Goal: Information Seeking & Learning: Compare options

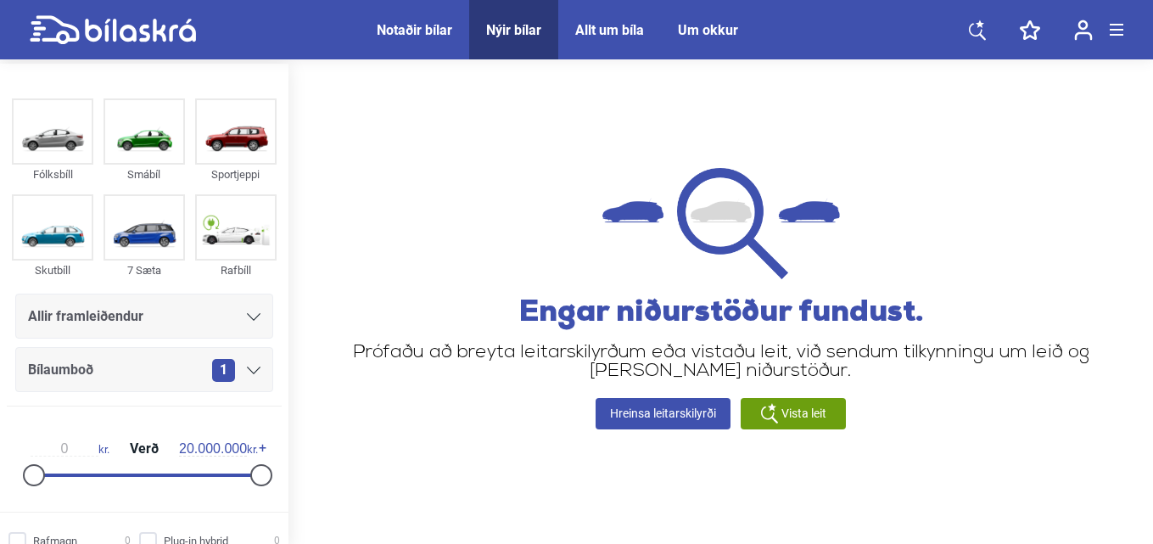
click at [498, 30] on div "Nýir bílar" at bounding box center [513, 30] width 55 height 16
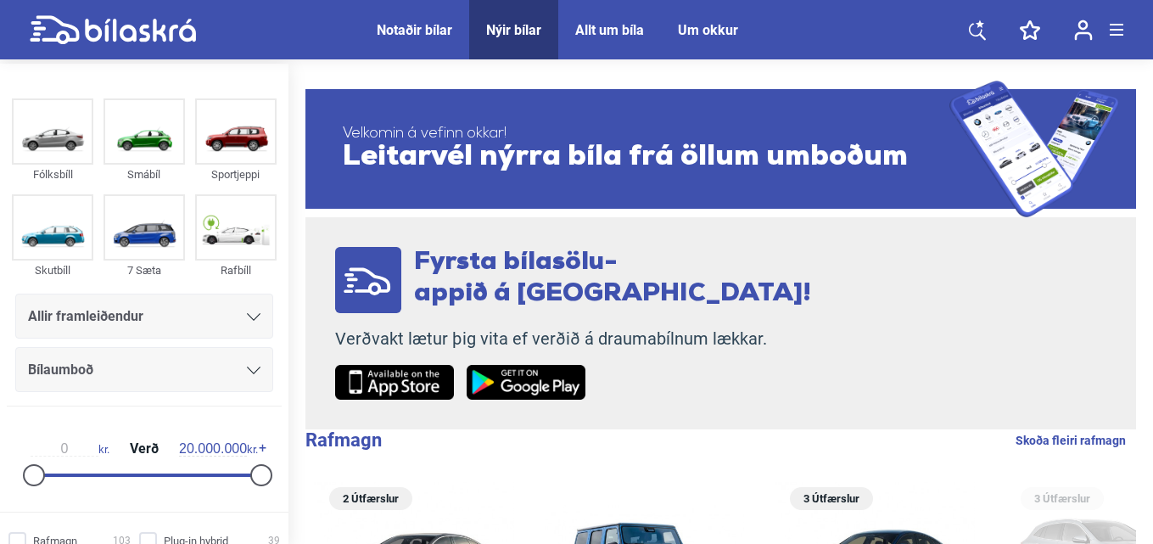
click at [247, 320] on icon at bounding box center [254, 317] width 14 height 8
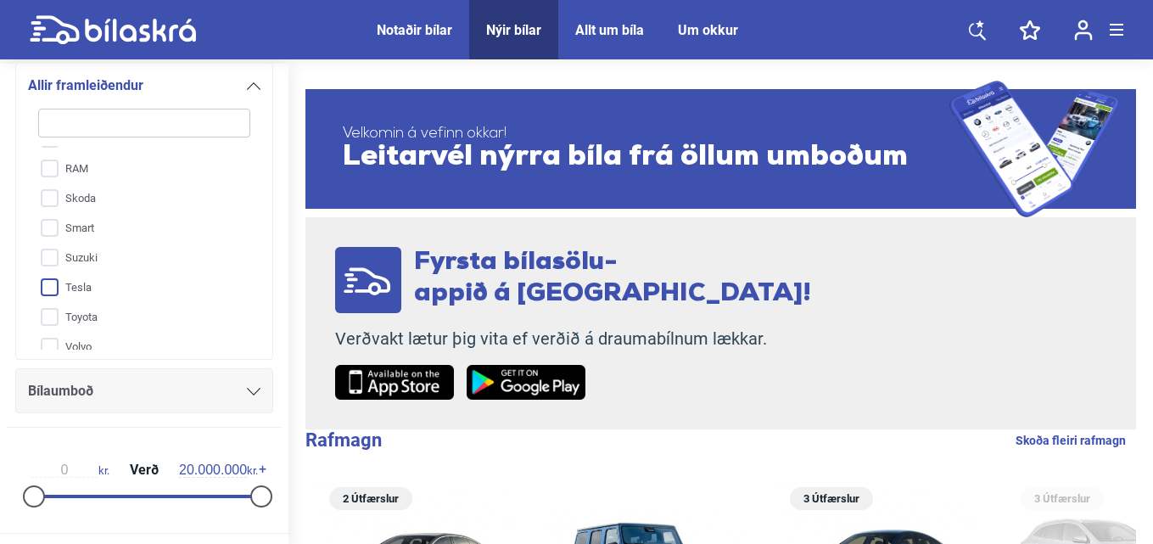
scroll to position [688, 0]
click at [75, 186] on input "Smart" at bounding box center [133, 186] width 214 height 30
checkbox input "true"
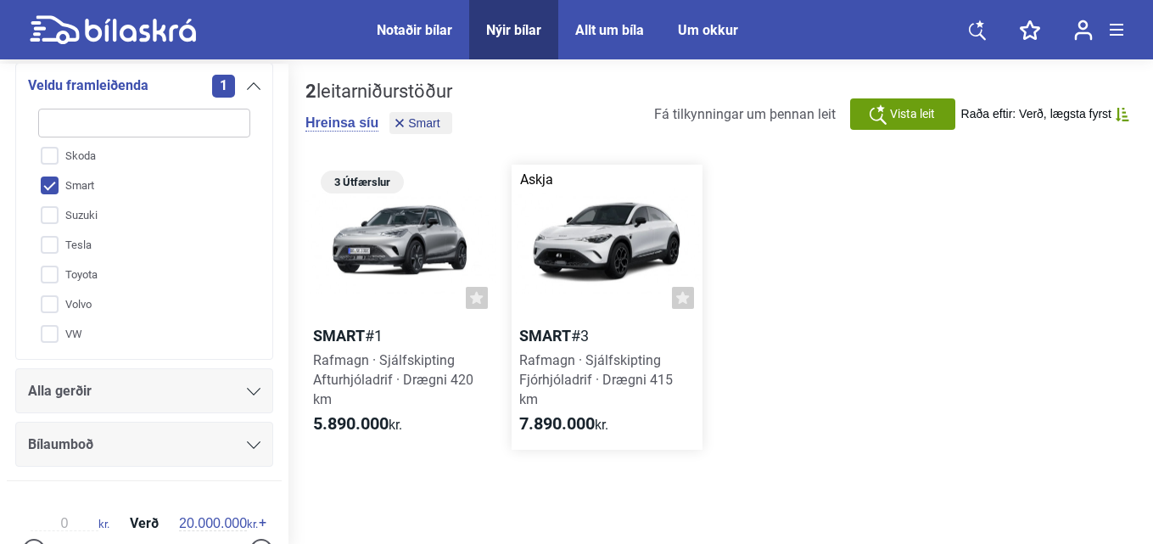
click at [534, 332] on b "Smart" at bounding box center [545, 336] width 52 height 18
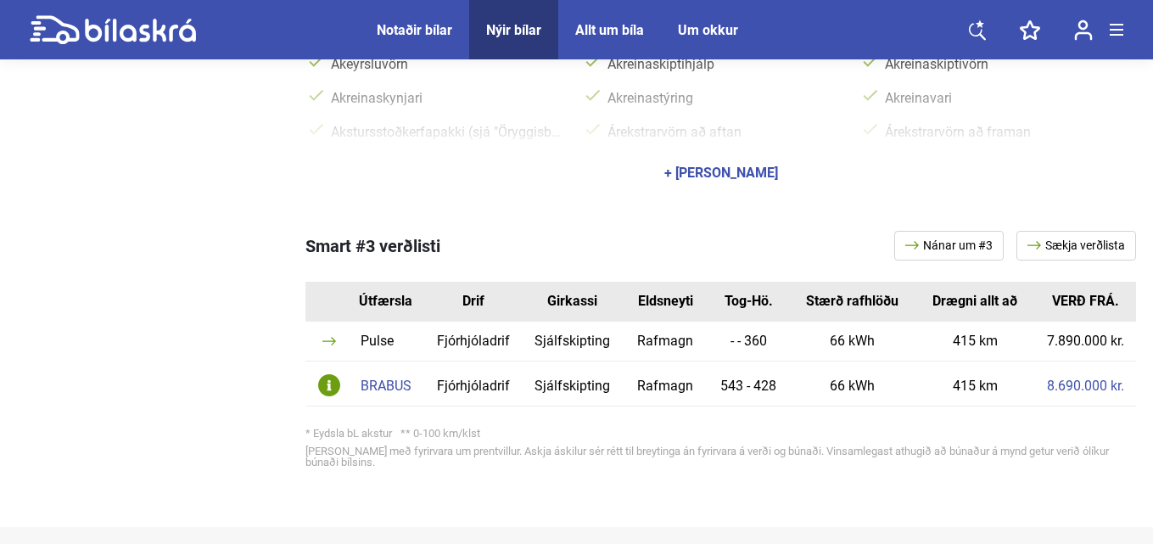
scroll to position [848, 0]
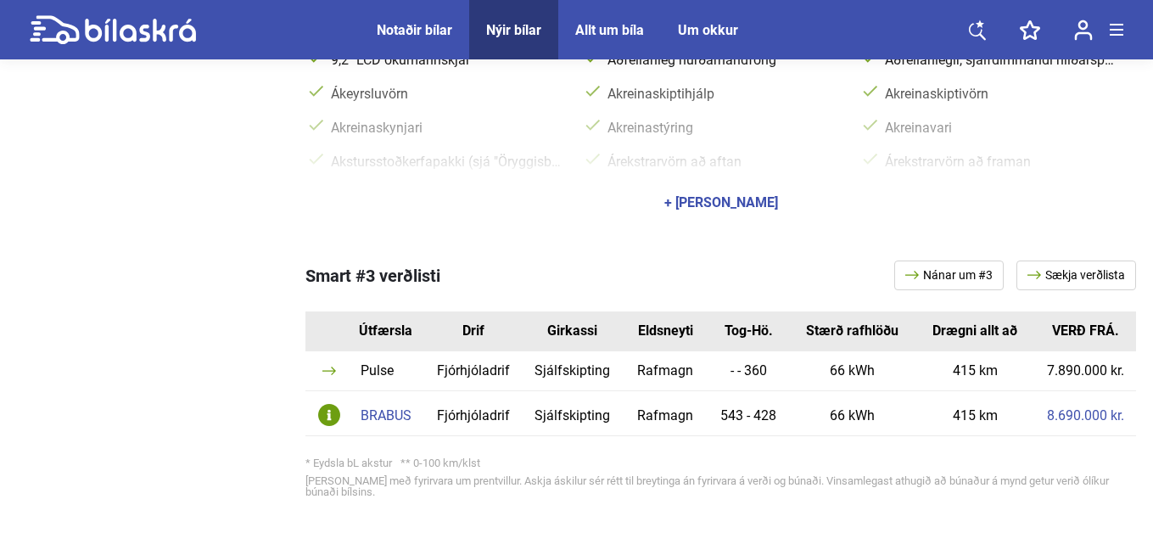
click at [1070, 409] on link "8.690.000 kr." at bounding box center [1085, 416] width 77 height 14
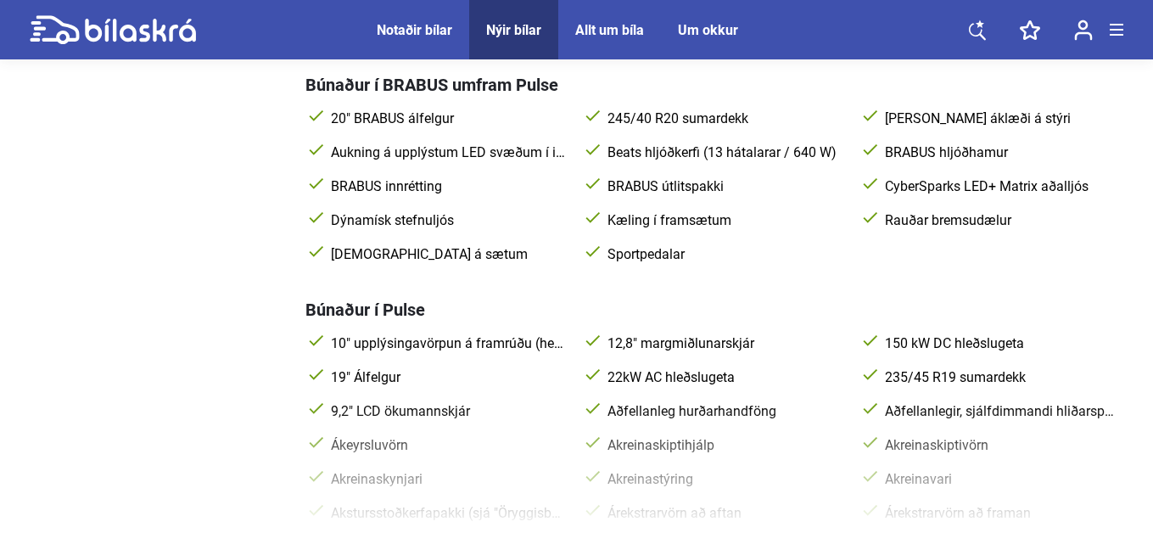
scroll to position [764, 0]
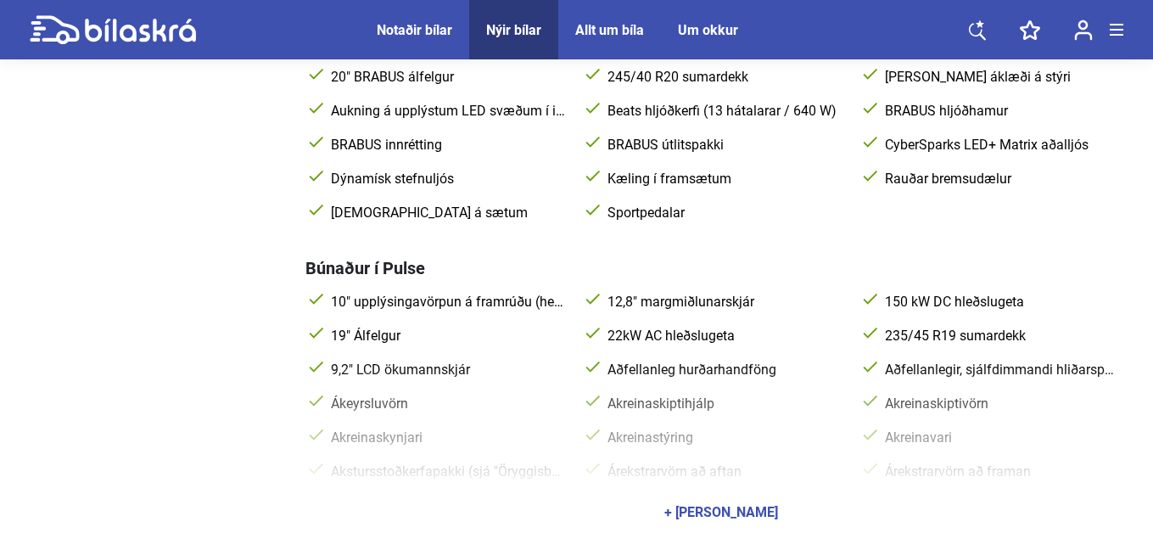
click at [730, 506] on div "+ [PERSON_NAME]" at bounding box center [721, 513] width 114 height 14
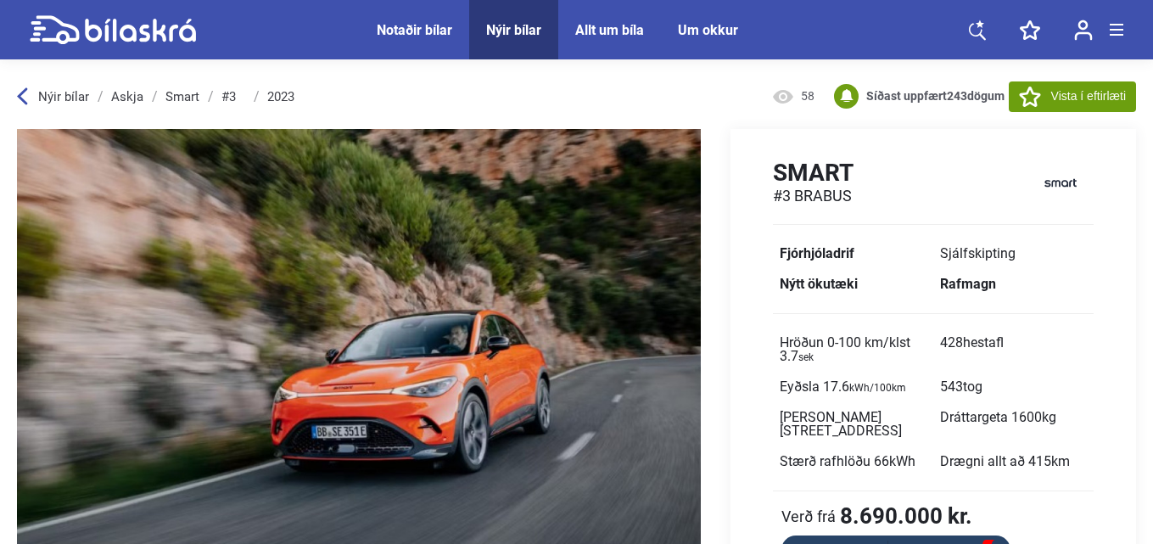
scroll to position [85, 0]
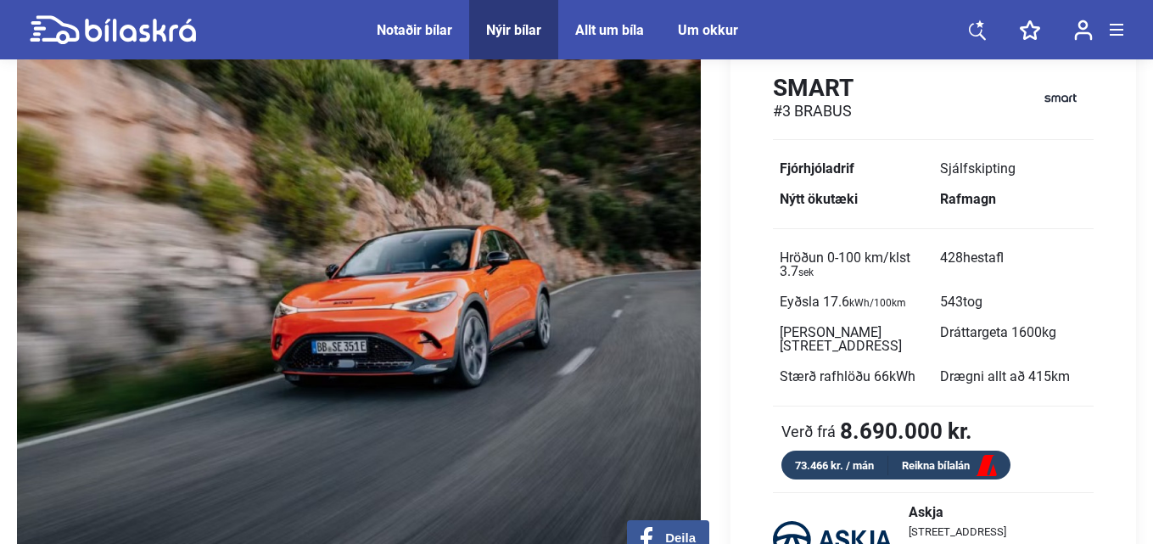
click at [472, 313] on img at bounding box center [359, 307] width 684 height 526
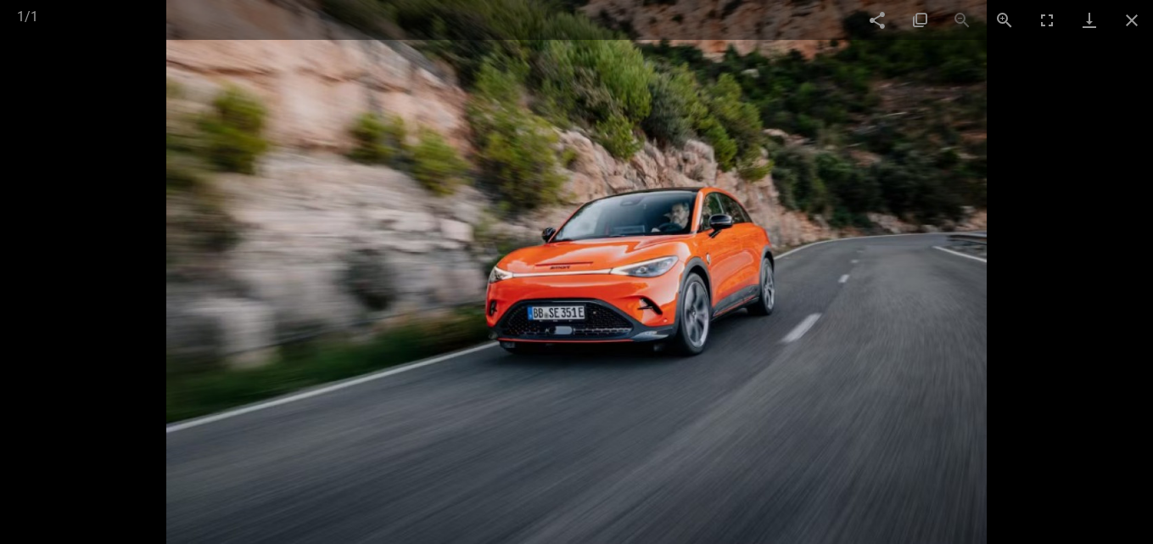
click at [915, 339] on img at bounding box center [576, 272] width 820 height 544
click at [1132, 23] on span at bounding box center [1132, 20] width 42 height 40
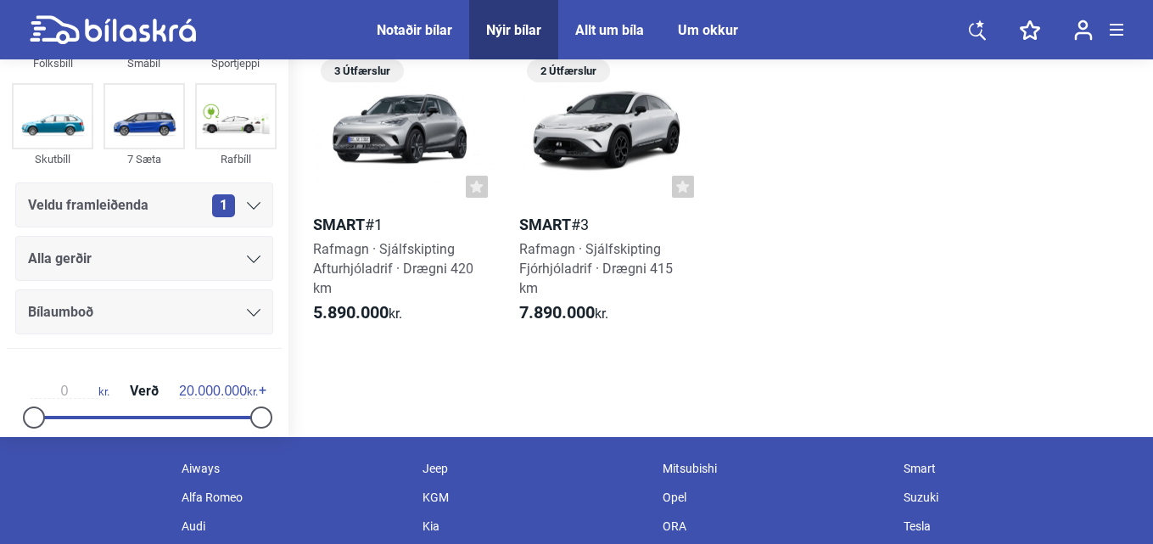
scroll to position [85, 0]
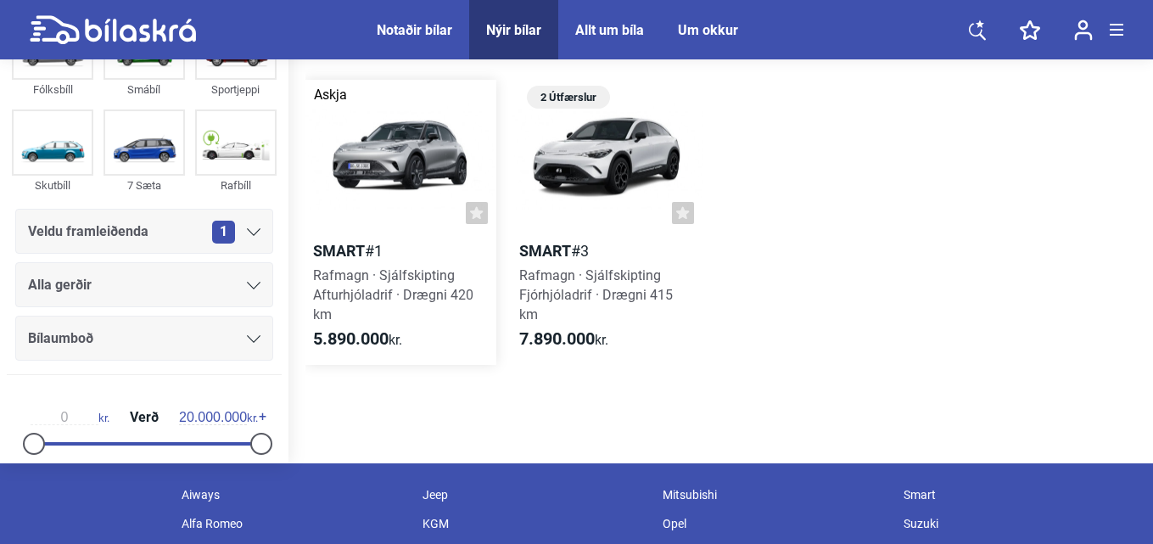
click at [341, 272] on span "Rafmagn · Sjálfskipting Afturhjóladrif · Drægni 420 km" at bounding box center [393, 294] width 160 height 55
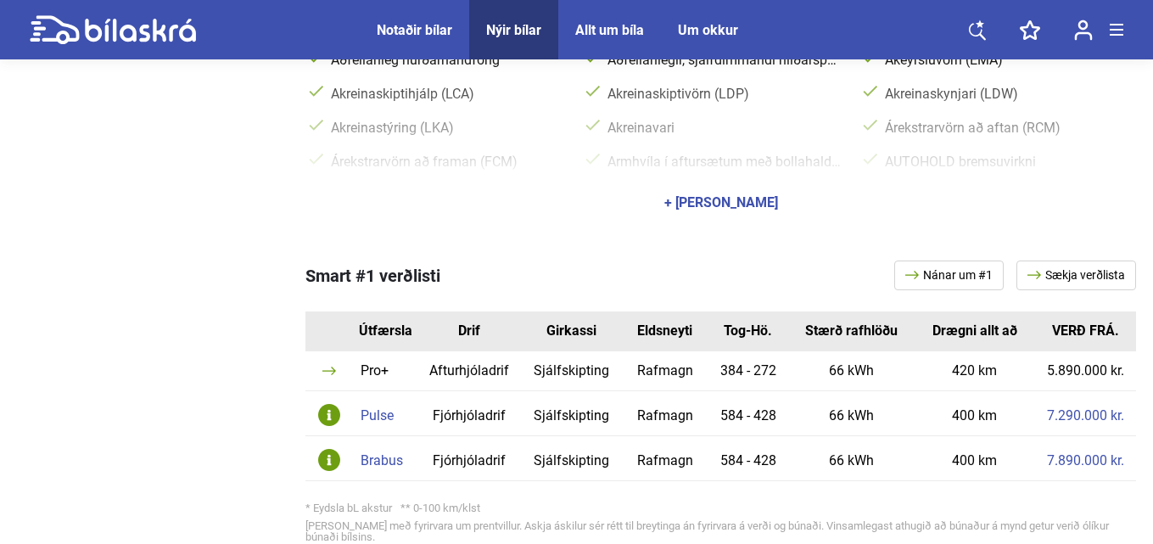
scroll to position [933, 0]
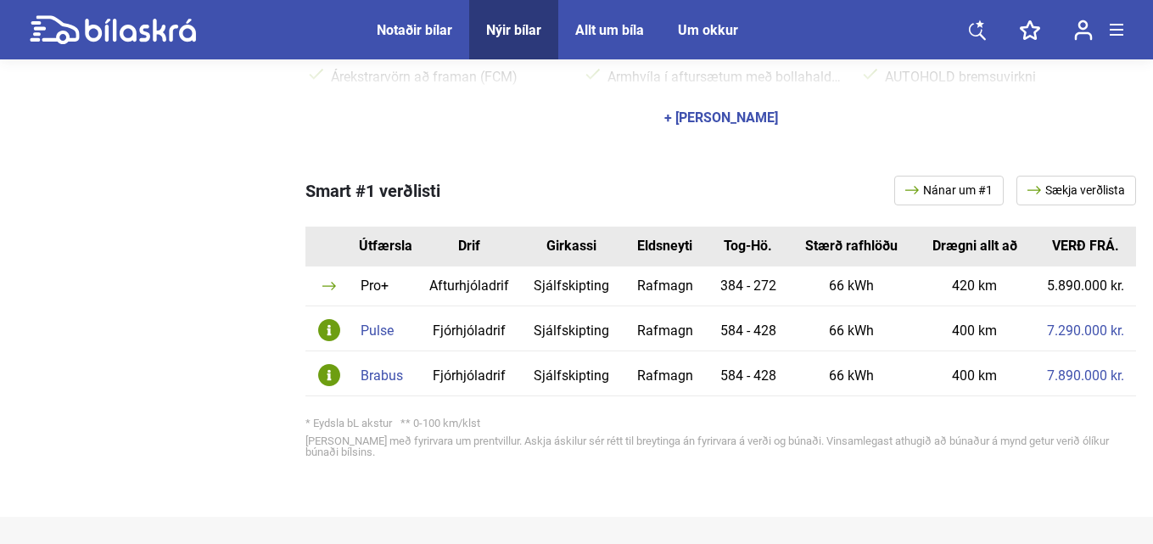
click at [383, 369] on div "Brabus" at bounding box center [385, 376] width 48 height 14
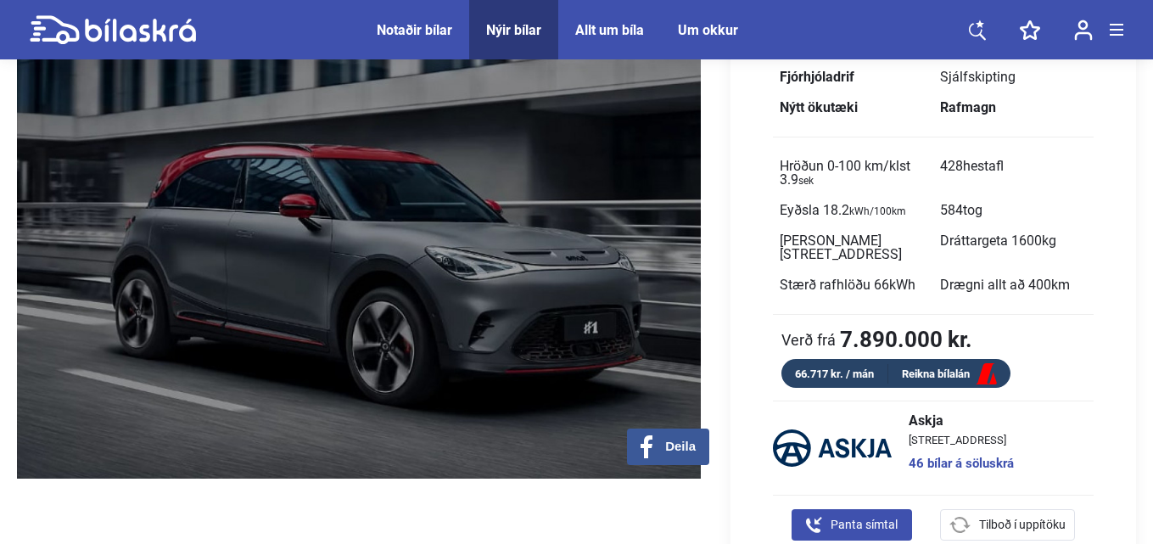
scroll to position [170, 0]
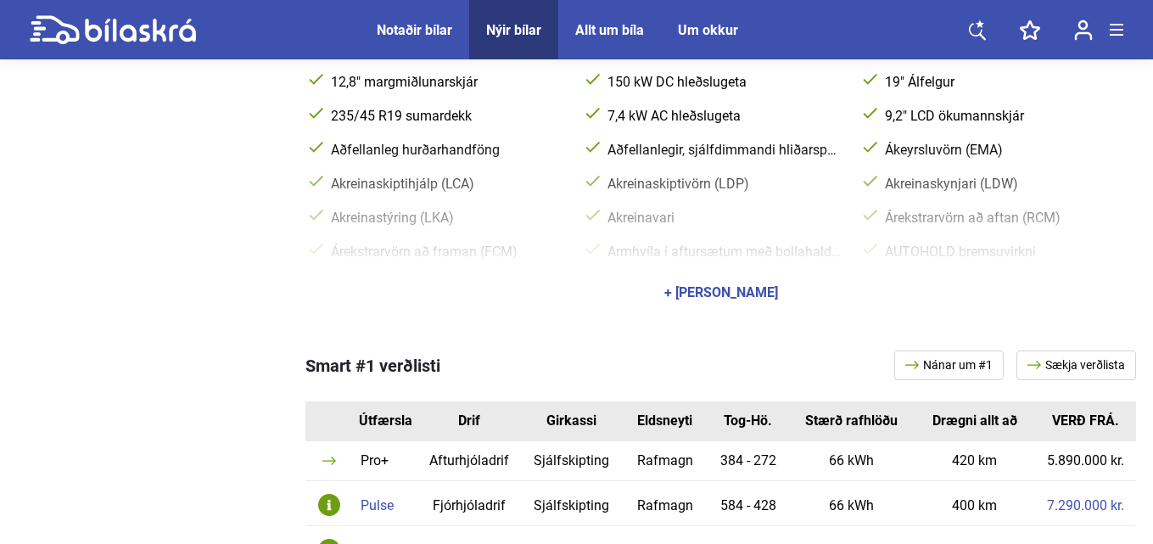
scroll to position [679, 0]
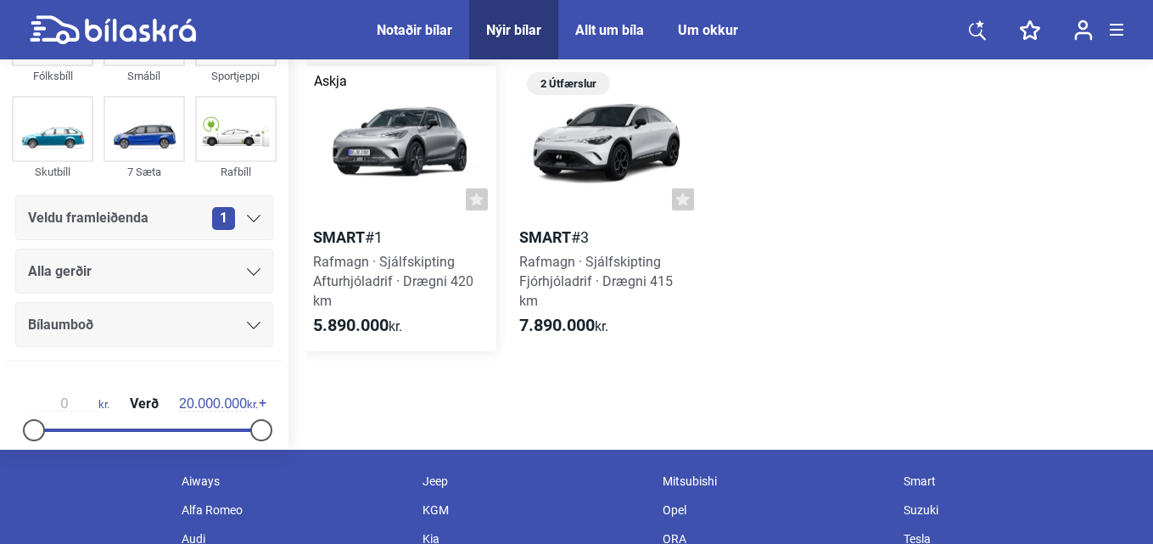
scroll to position [85, 0]
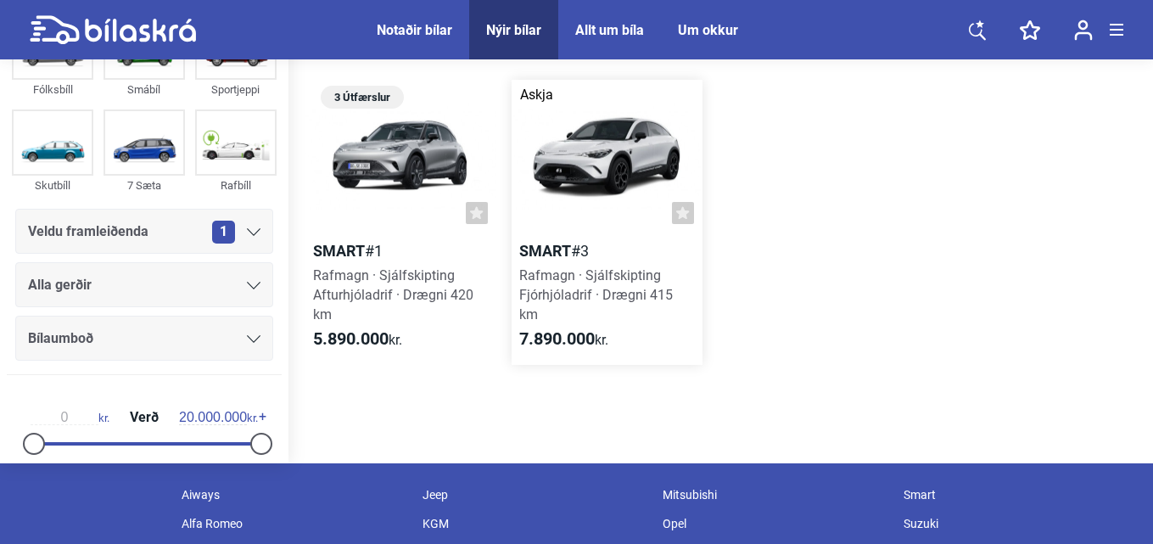
click at [540, 245] on b "Smart" at bounding box center [545, 251] width 52 height 18
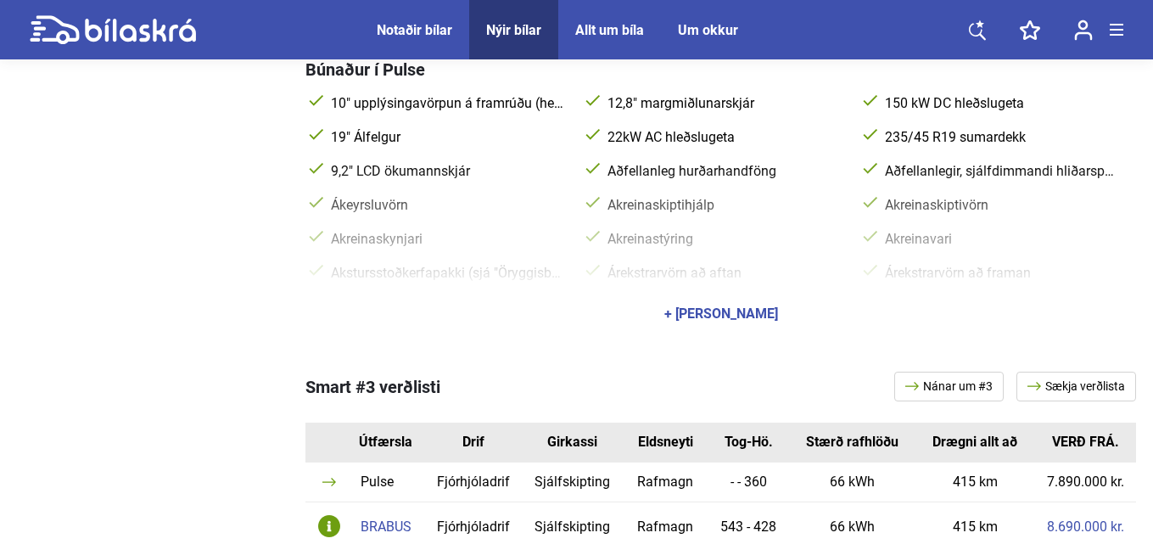
scroll to position [424, 0]
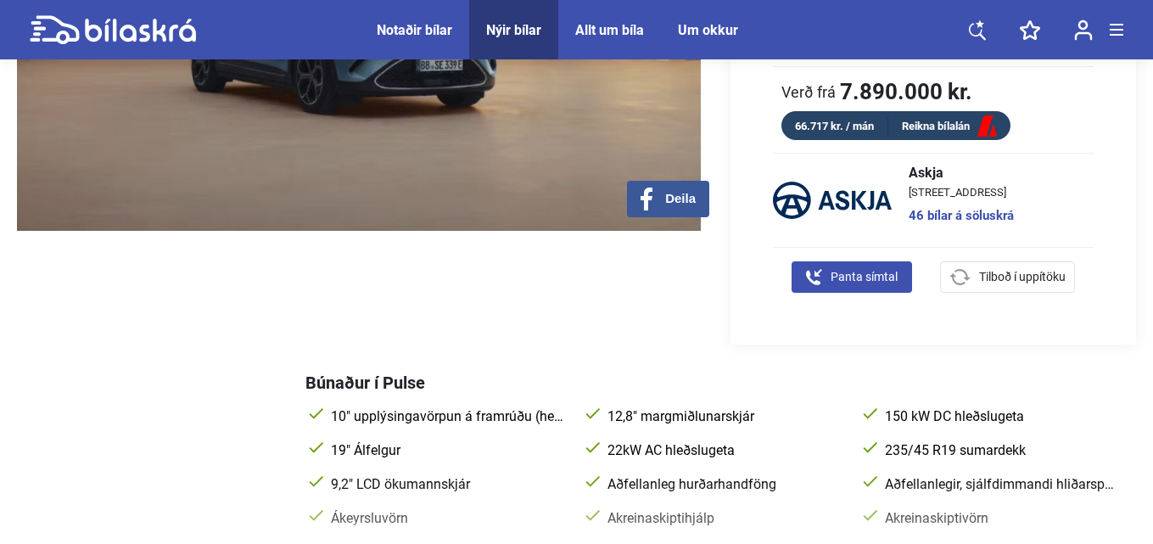
click at [402, 27] on div "Notaðir bílar" at bounding box center [415, 30] width 76 height 16
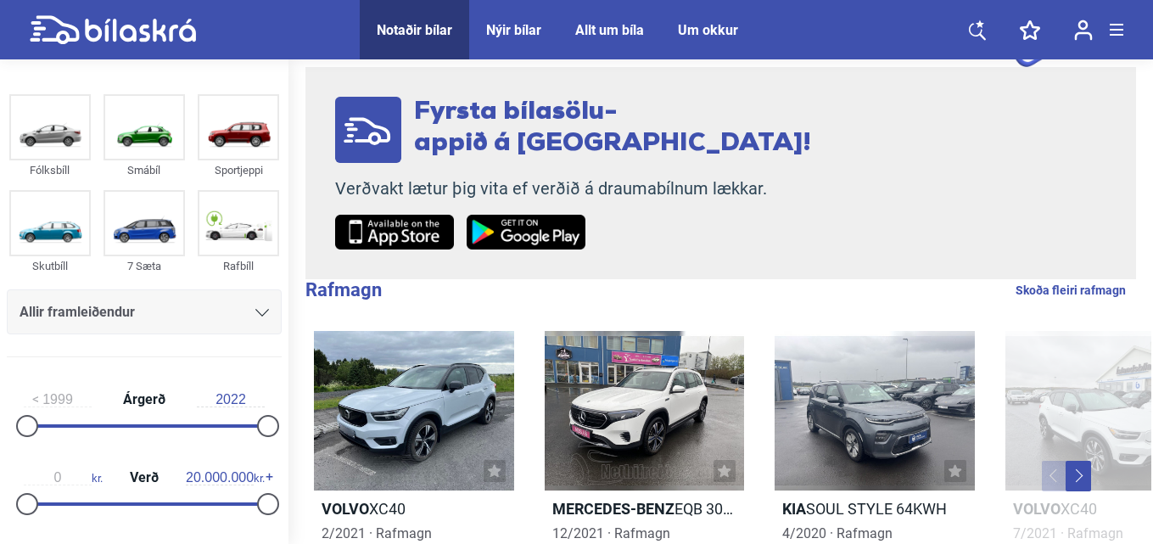
scroll to position [170, 0]
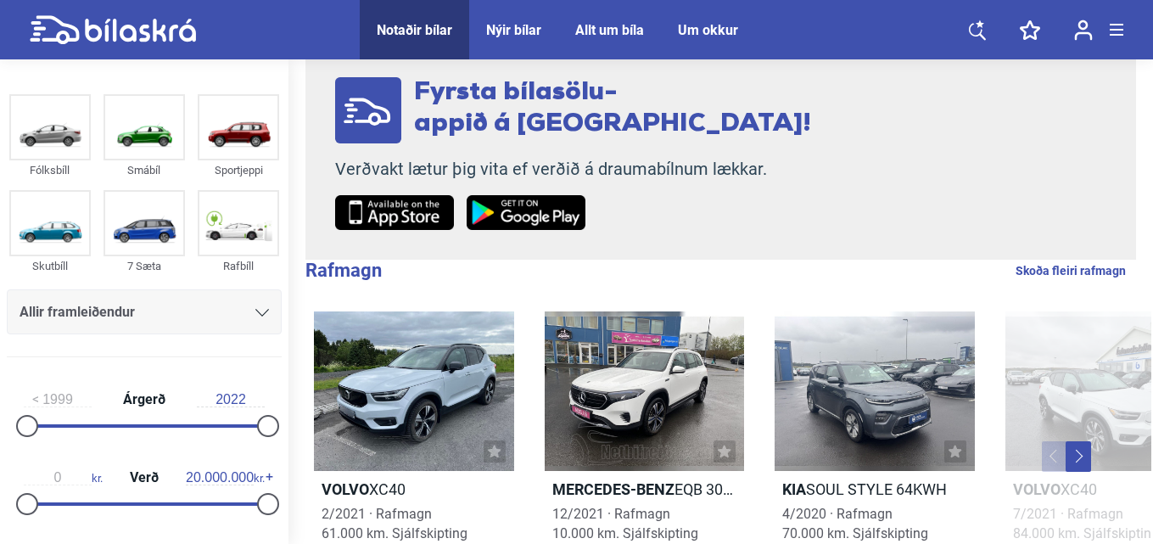
click at [255, 315] on icon at bounding box center [262, 313] width 14 height 8
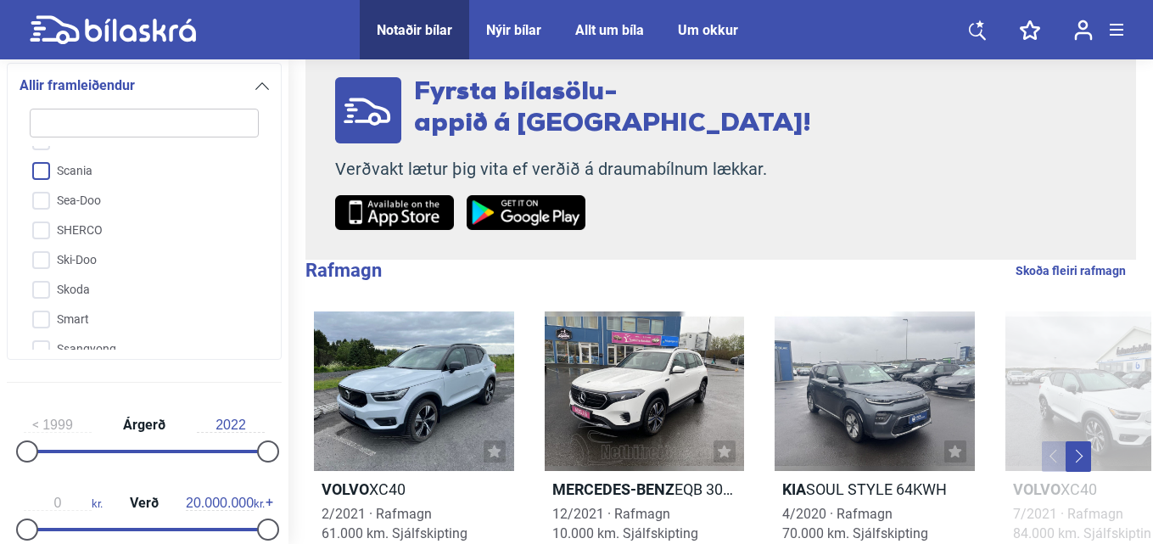
scroll to position [3530, 0]
click at [42, 305] on input "Smart" at bounding box center [133, 320] width 231 height 30
checkbox input "true"
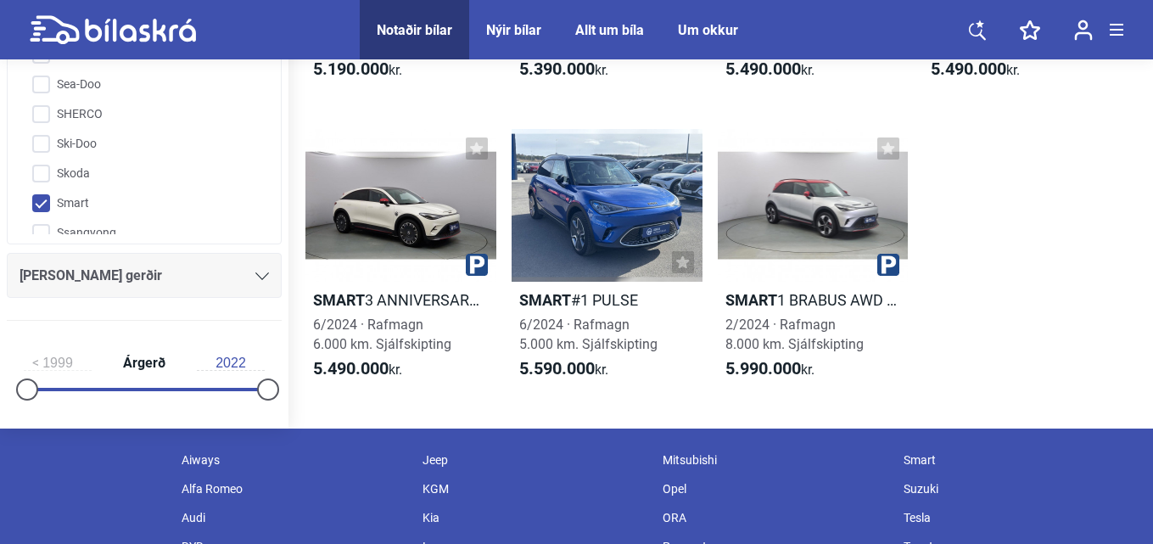
scroll to position [848, 0]
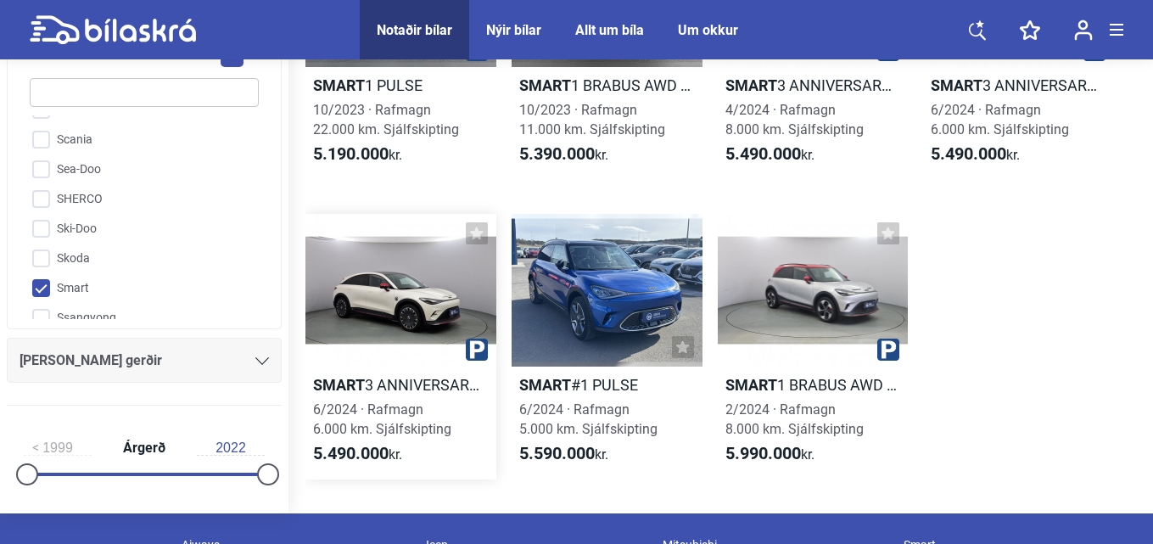
click at [326, 381] on b "Smart" at bounding box center [339, 385] width 52 height 18
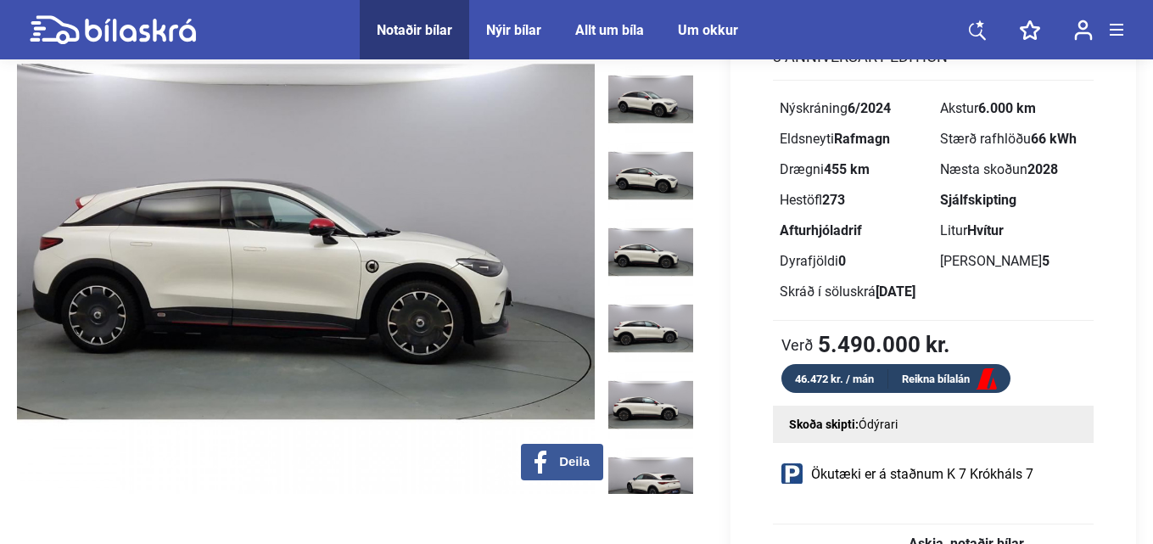
scroll to position [170, 0]
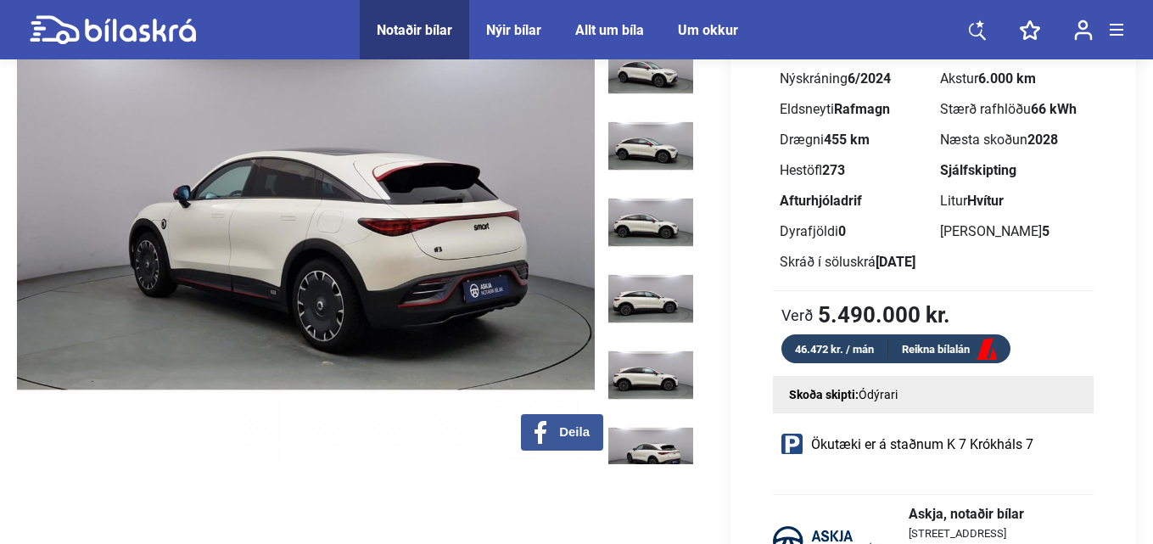
click at [653, 417] on img at bounding box center [650, 451] width 85 height 68
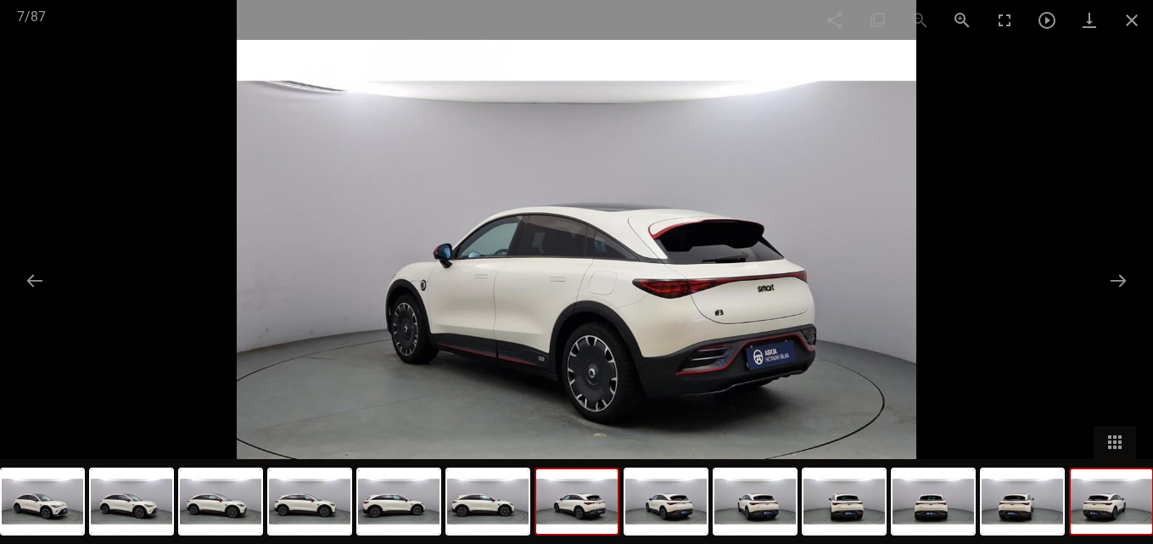
click at [1105, 516] on img at bounding box center [1111, 501] width 81 height 64
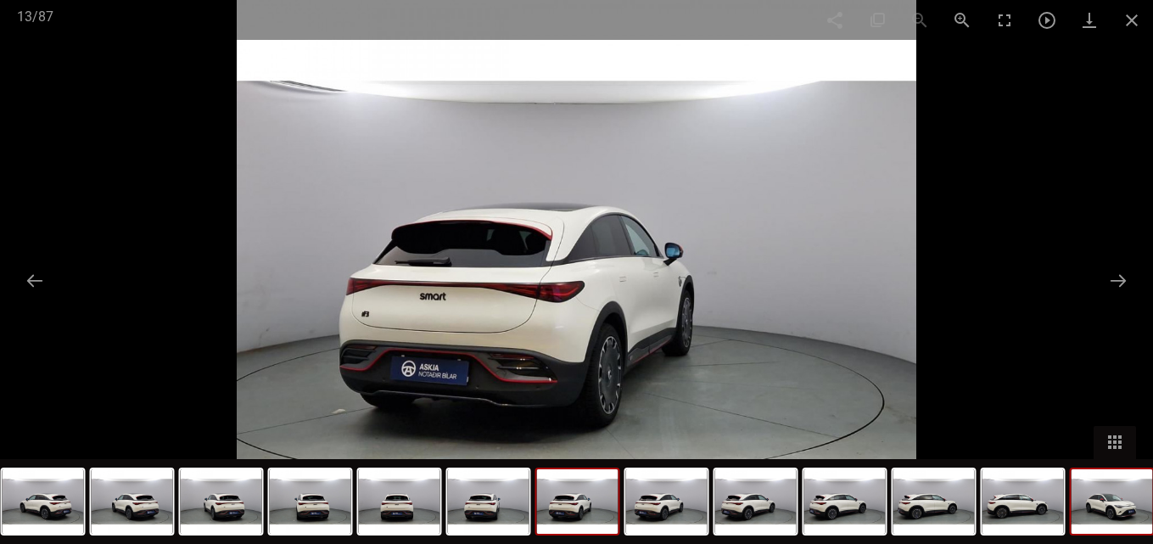
click at [1112, 518] on img at bounding box center [1112, 501] width 81 height 64
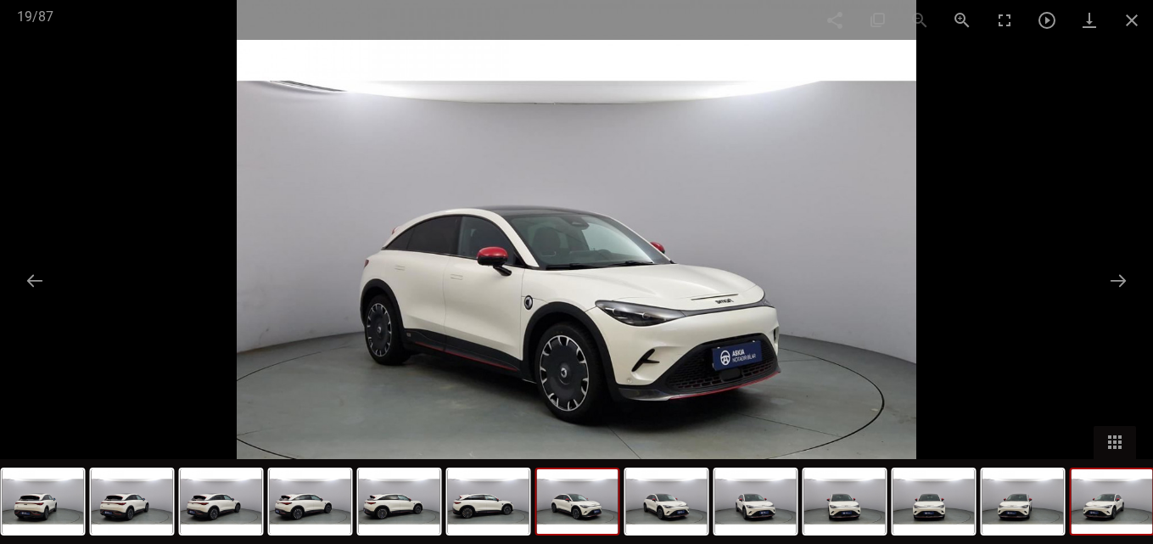
click at [1111, 518] on img at bounding box center [1112, 501] width 81 height 64
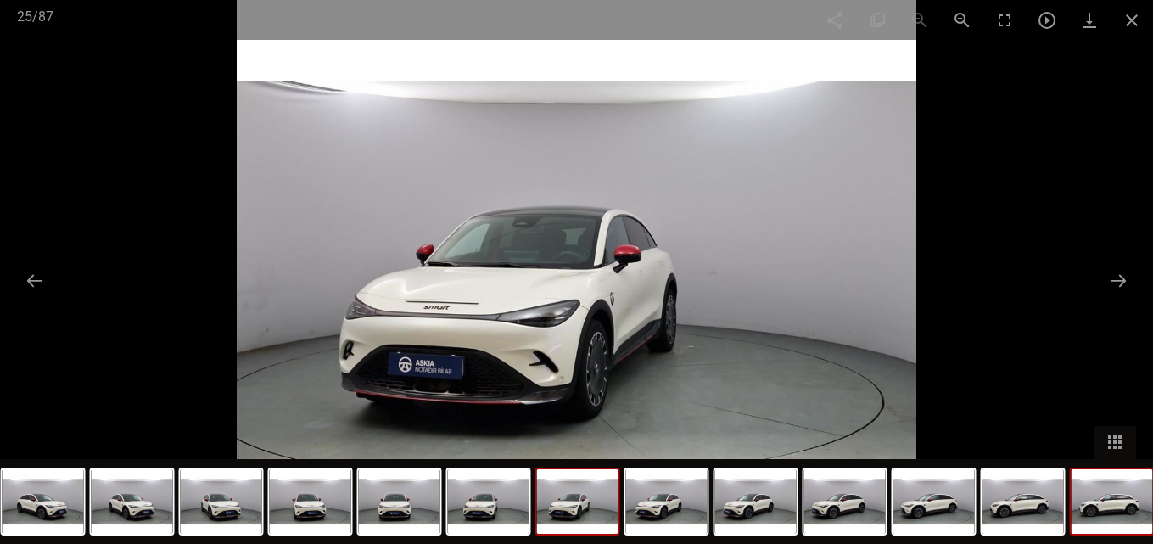
click at [1110, 519] on img at bounding box center [1112, 501] width 81 height 64
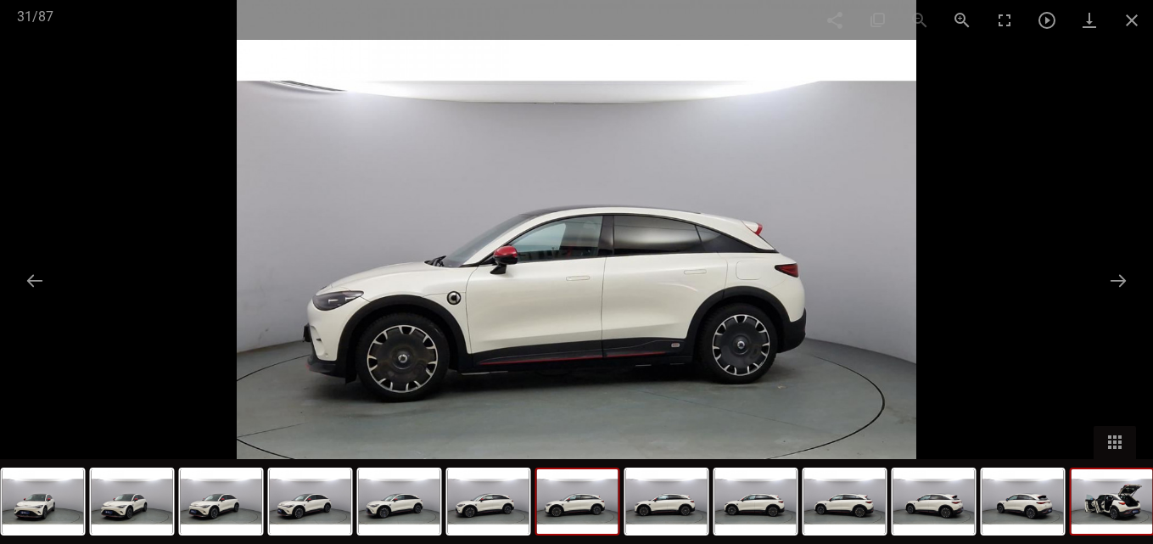
click at [1109, 519] on img at bounding box center [1112, 501] width 81 height 64
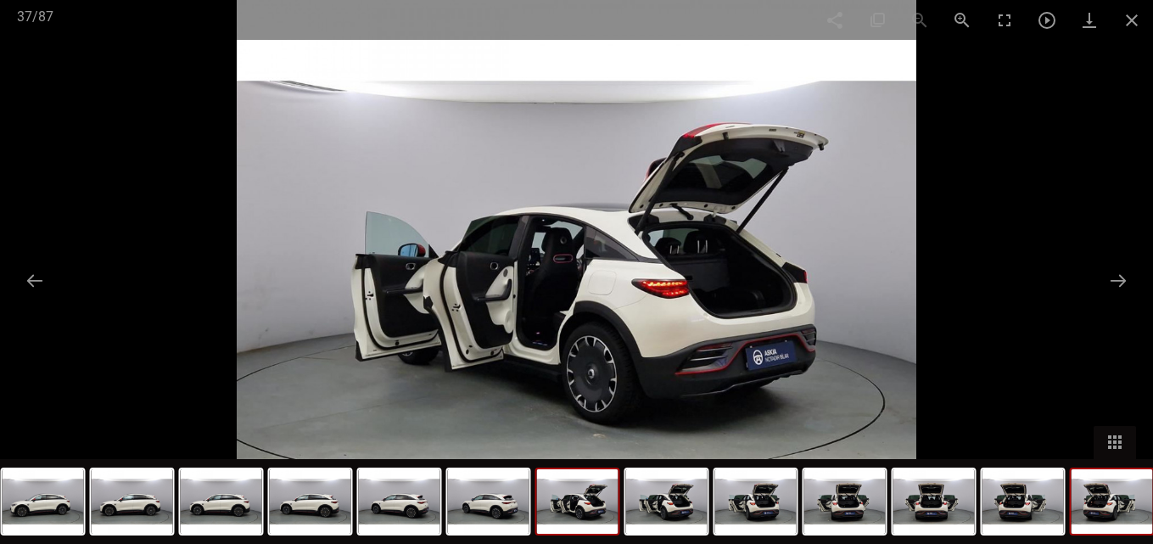
click at [1105, 520] on img at bounding box center [1112, 501] width 81 height 64
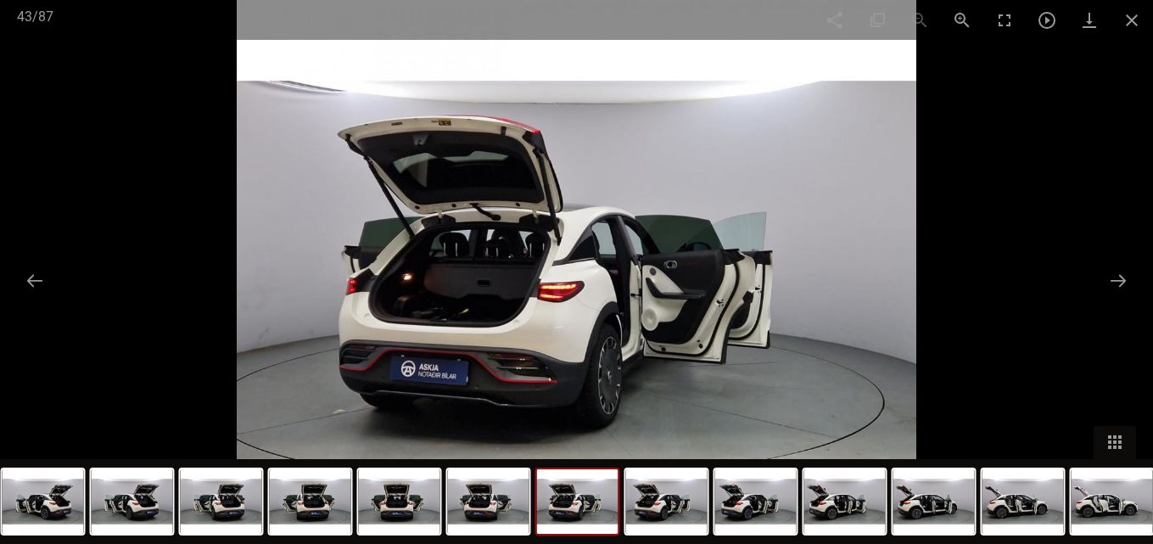
scroll to position [848, 0]
click at [1100, 515] on img at bounding box center [1112, 501] width 81 height 64
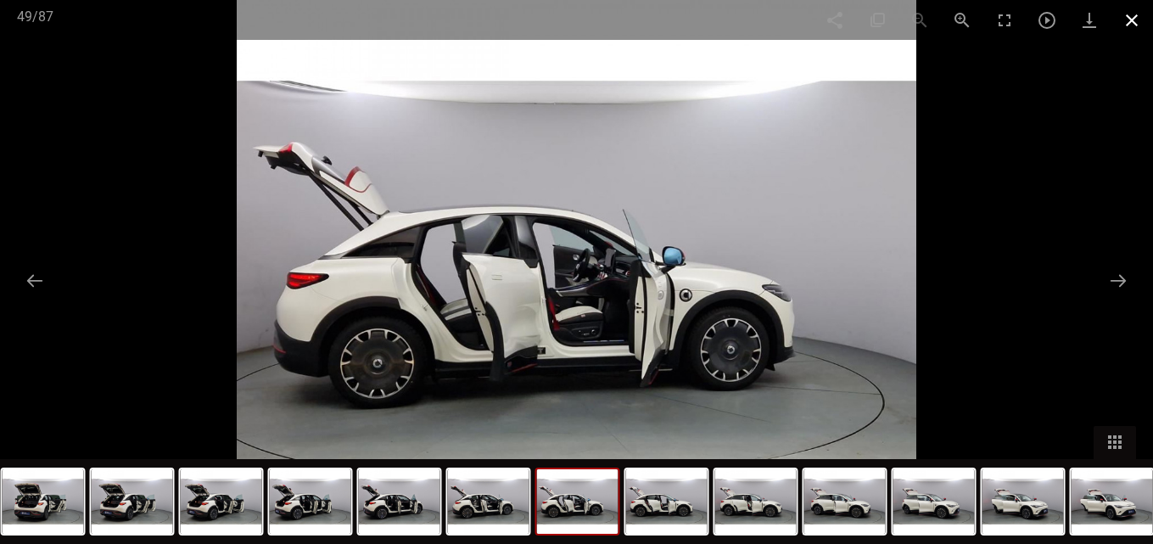
click at [1134, 18] on span at bounding box center [1132, 20] width 42 height 40
